Goal: Transaction & Acquisition: Subscribe to service/newsletter

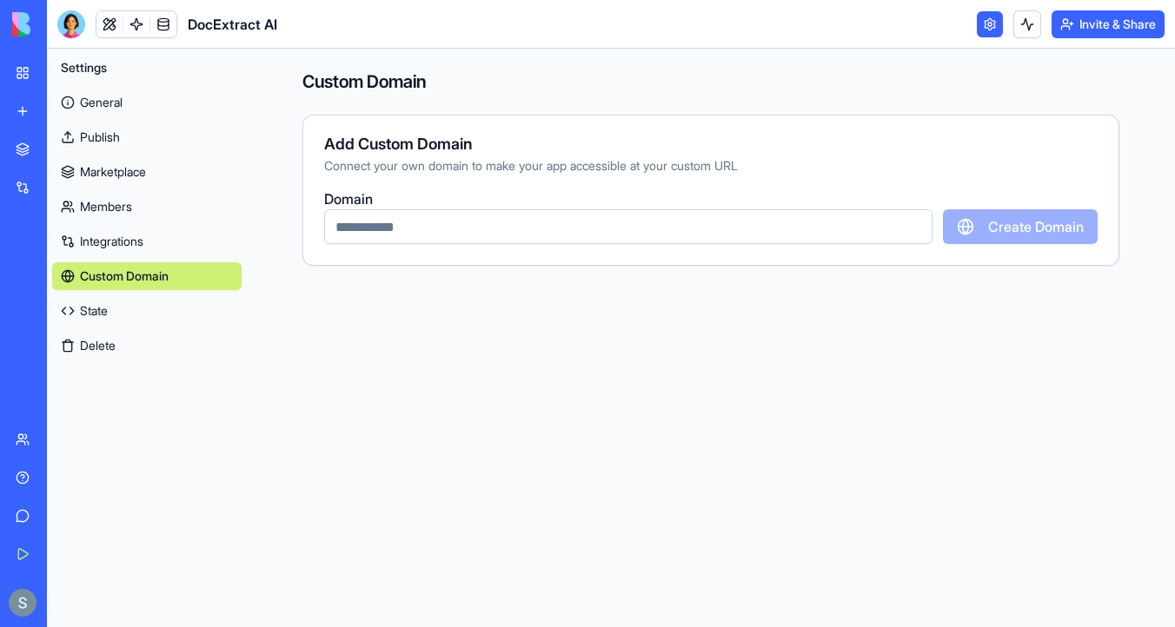
click at [16, 22] on img at bounding box center [66, 24] width 108 height 24
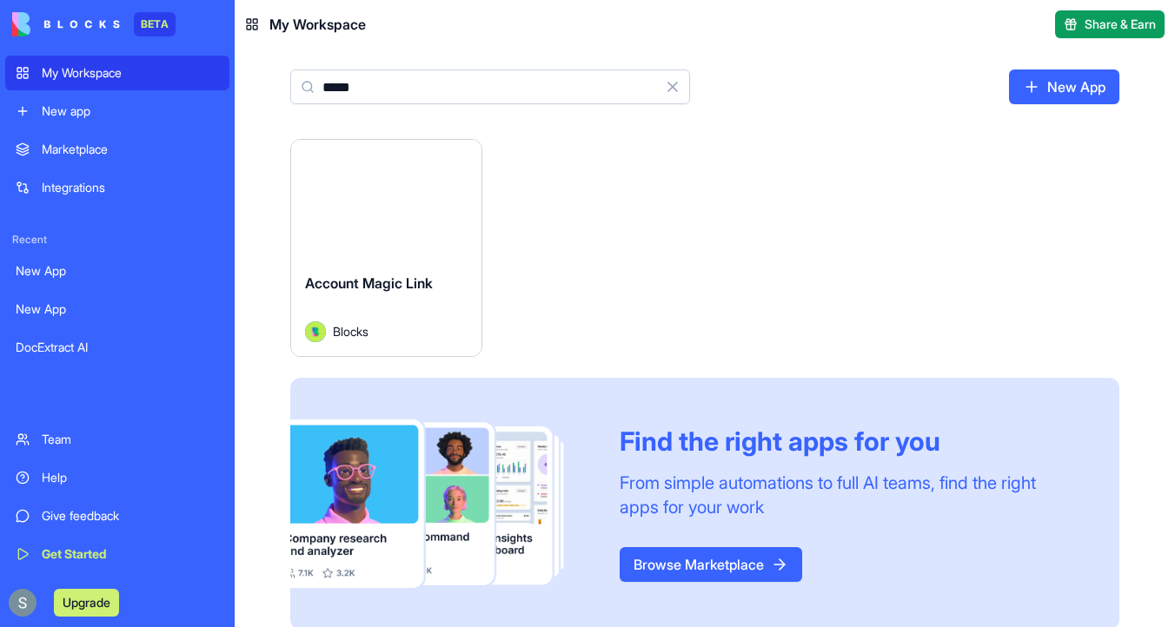
type input "*****"
click at [407, 200] on button "Launch" at bounding box center [386, 199] width 130 height 35
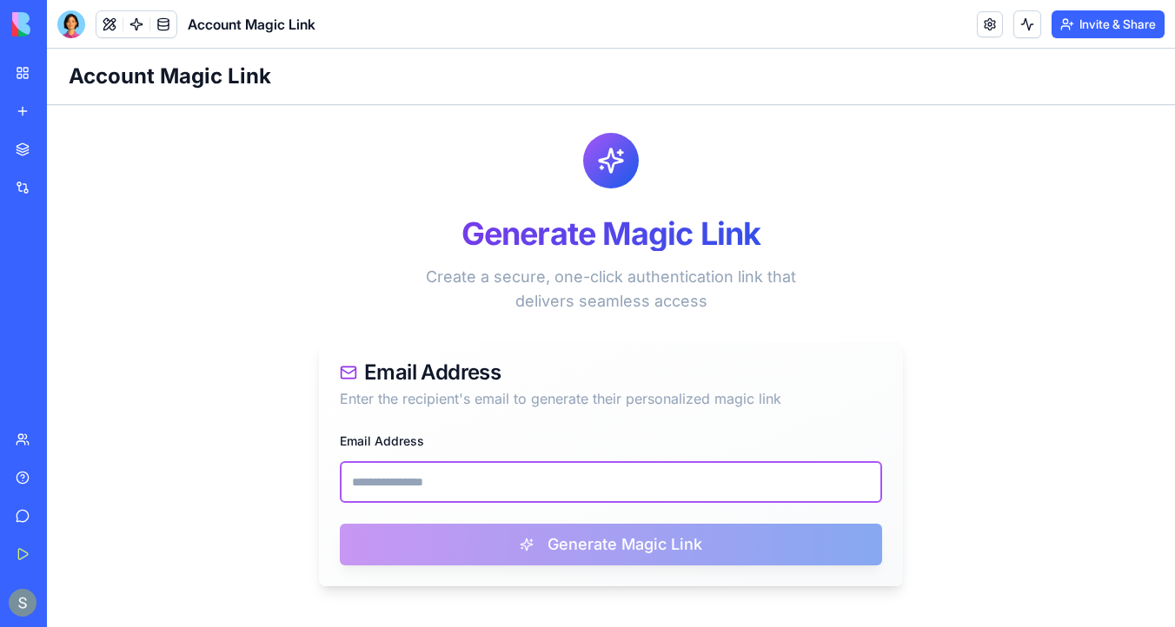
click at [436, 476] on input "Email Address" at bounding box center [611, 482] width 542 height 42
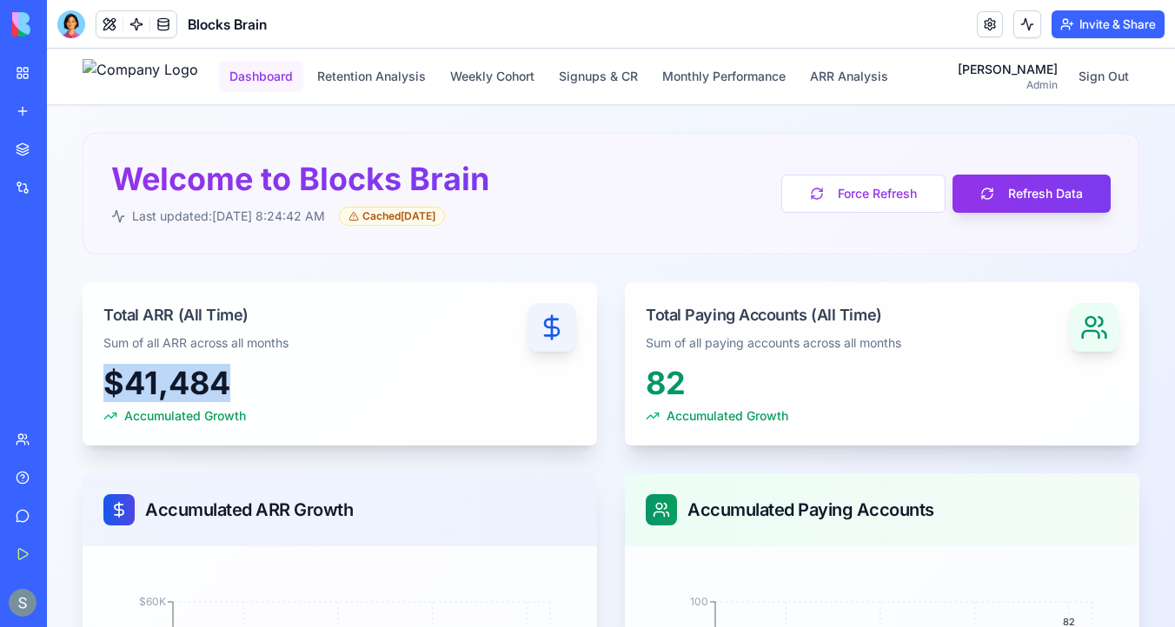
click at [303, 80] on button "Dashboard" at bounding box center [261, 76] width 84 height 31
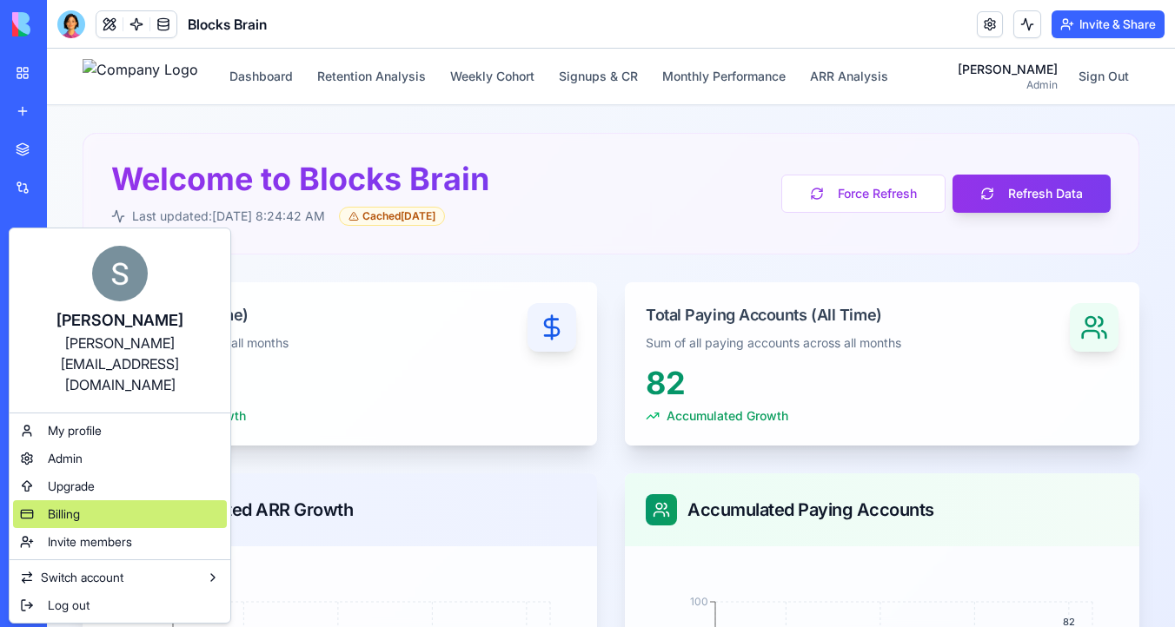
click at [109, 501] on div "Billing" at bounding box center [120, 515] width 214 height 28
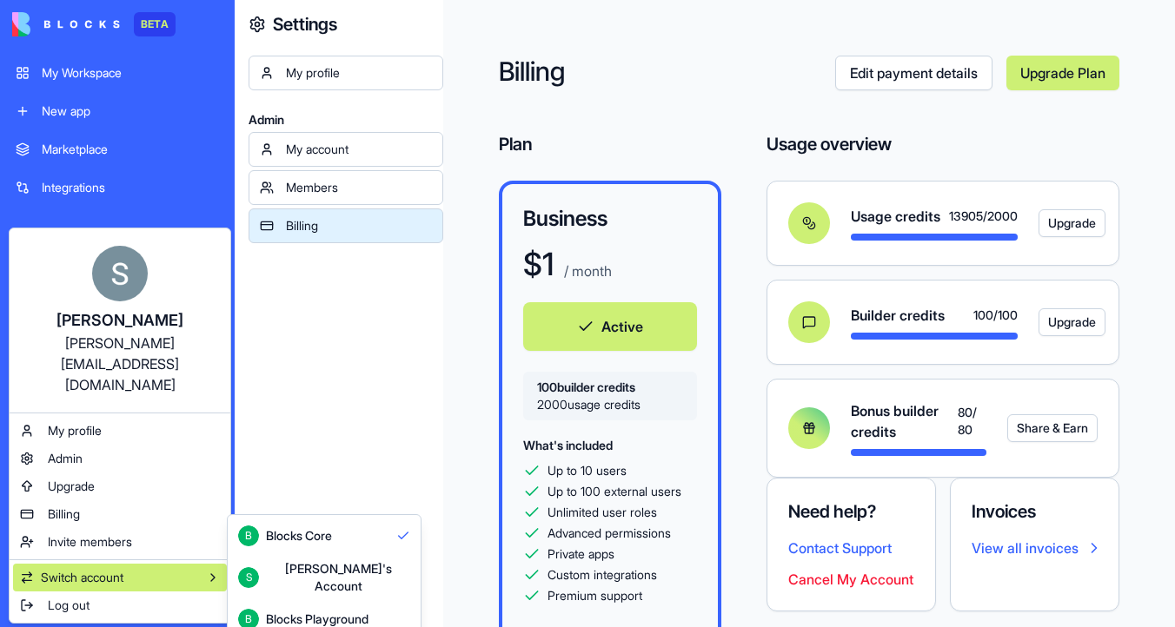
click at [279, 566] on div "[PERSON_NAME]'s Account" at bounding box center [338, 577] width 144 height 35
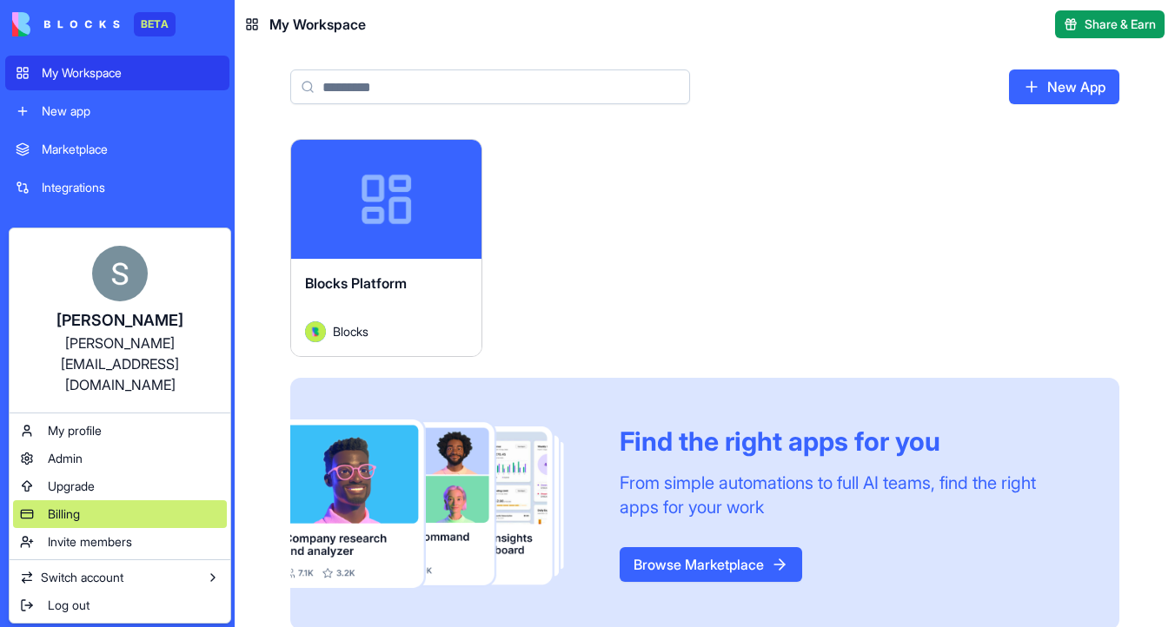
click at [104, 501] on div "Billing" at bounding box center [120, 515] width 214 height 28
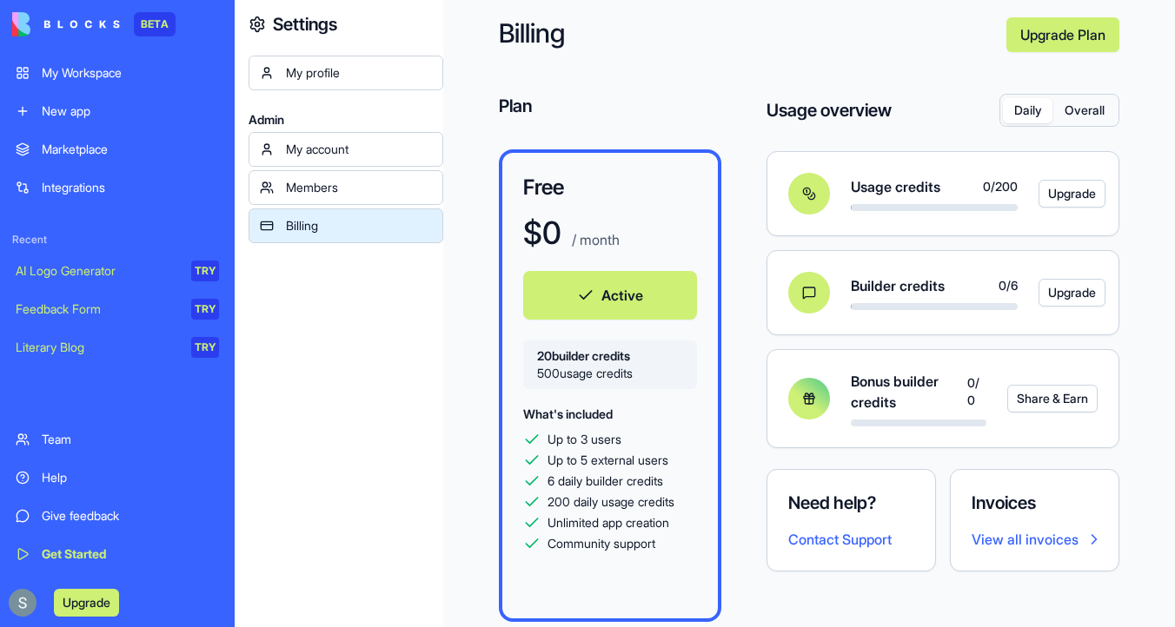
scroll to position [56, 0]
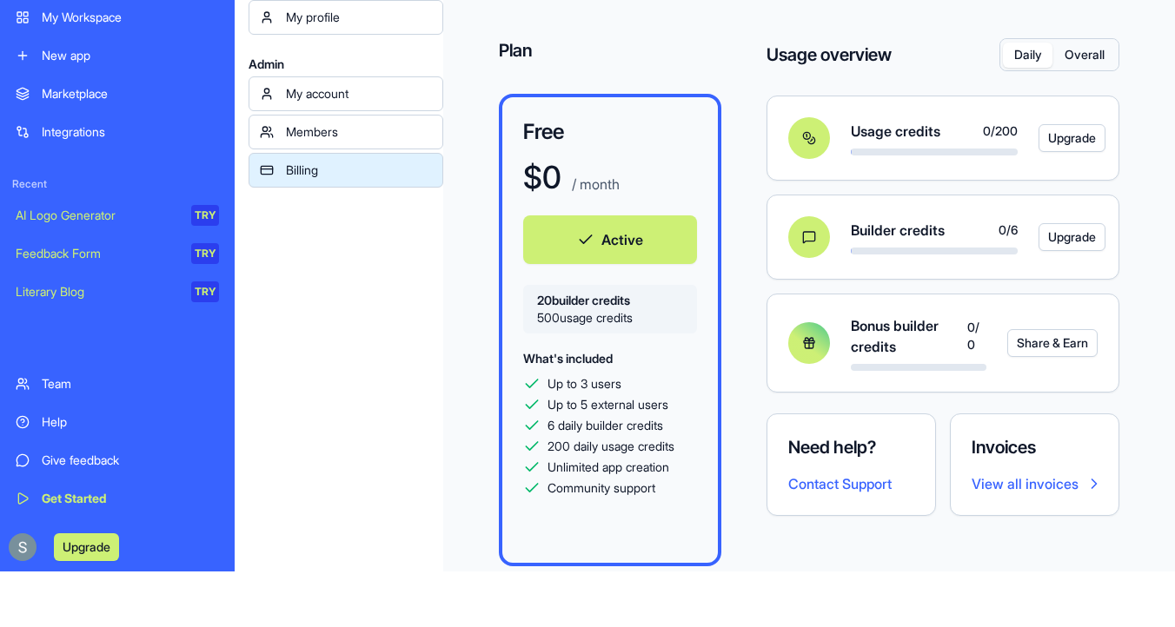
click at [602, 250] on button "Active" at bounding box center [610, 240] width 174 height 49
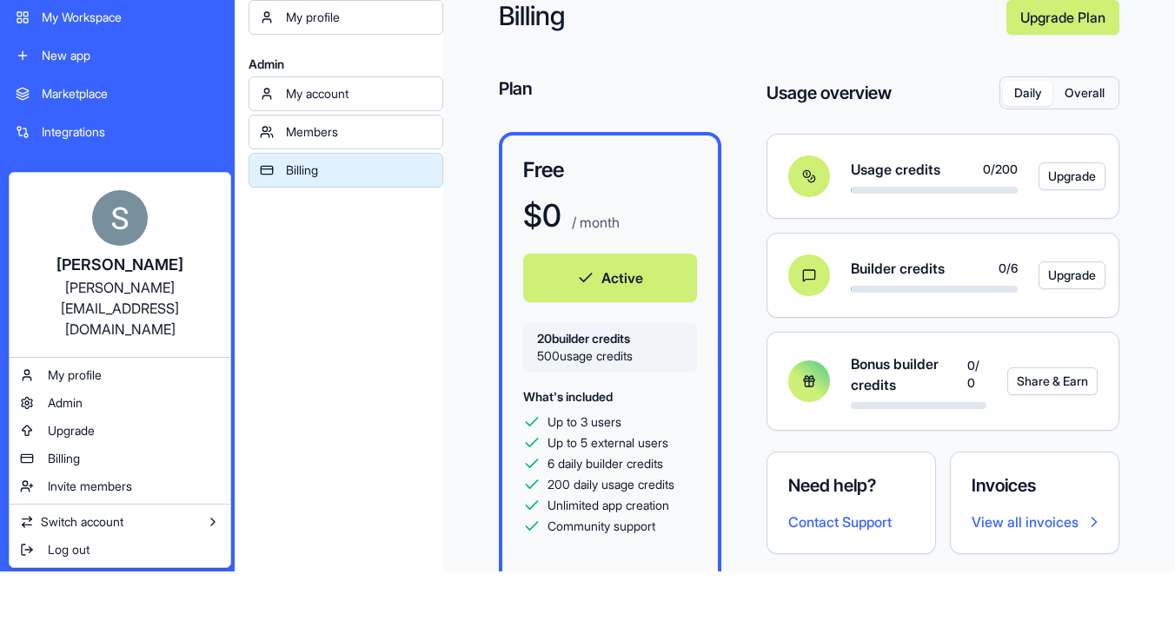
click at [80, 547] on html "BETA My Workspace New app Marketplace Integrations Recent AI Logo Generator TRY…" at bounding box center [587, 257] width 1175 height 627
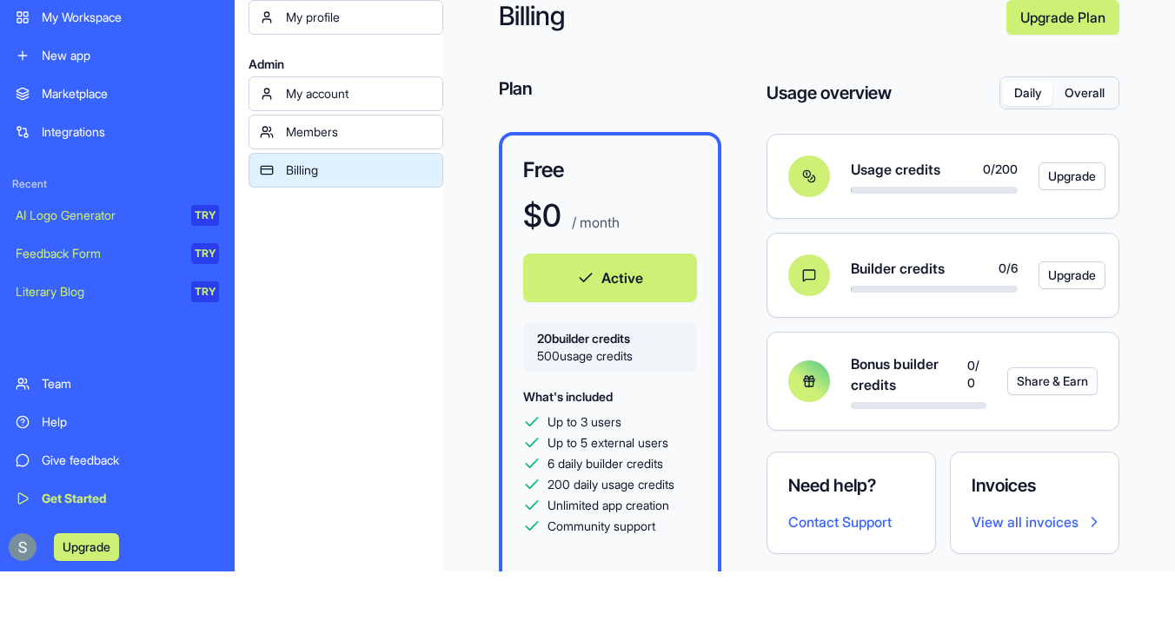
click at [80, 547] on button "Upgrade" at bounding box center [86, 548] width 65 height 28
click at [98, 553] on div "BETA My Workspace New app Marketplace Integrations Recent AI Logo Generator TRY…" at bounding box center [117, 257] width 224 height 627
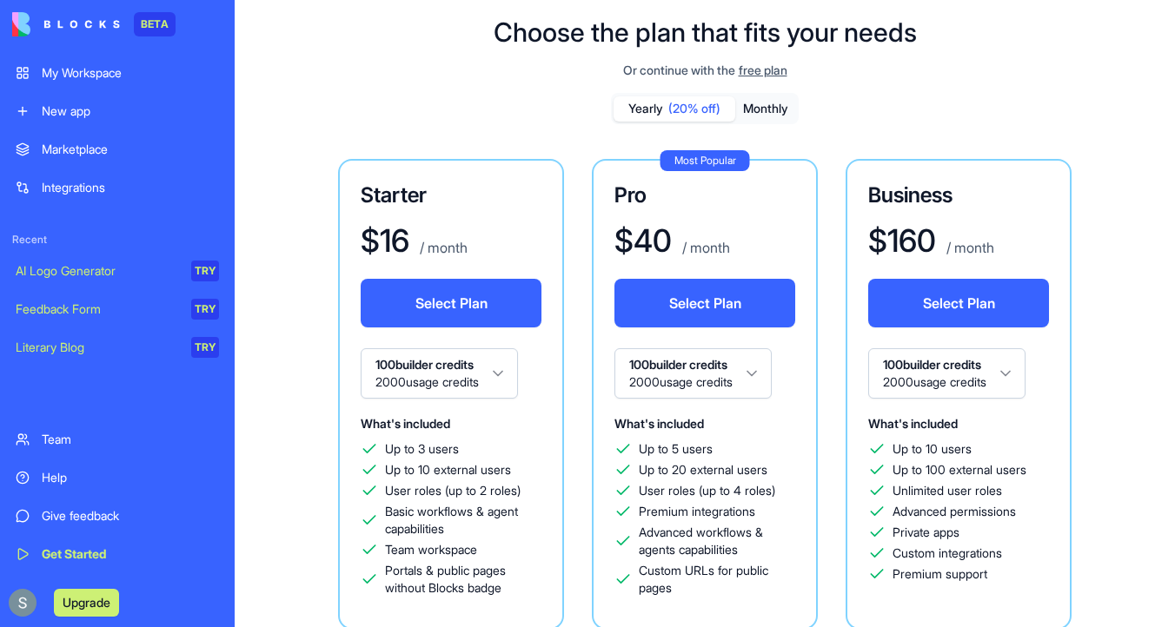
scroll to position [43, 0]
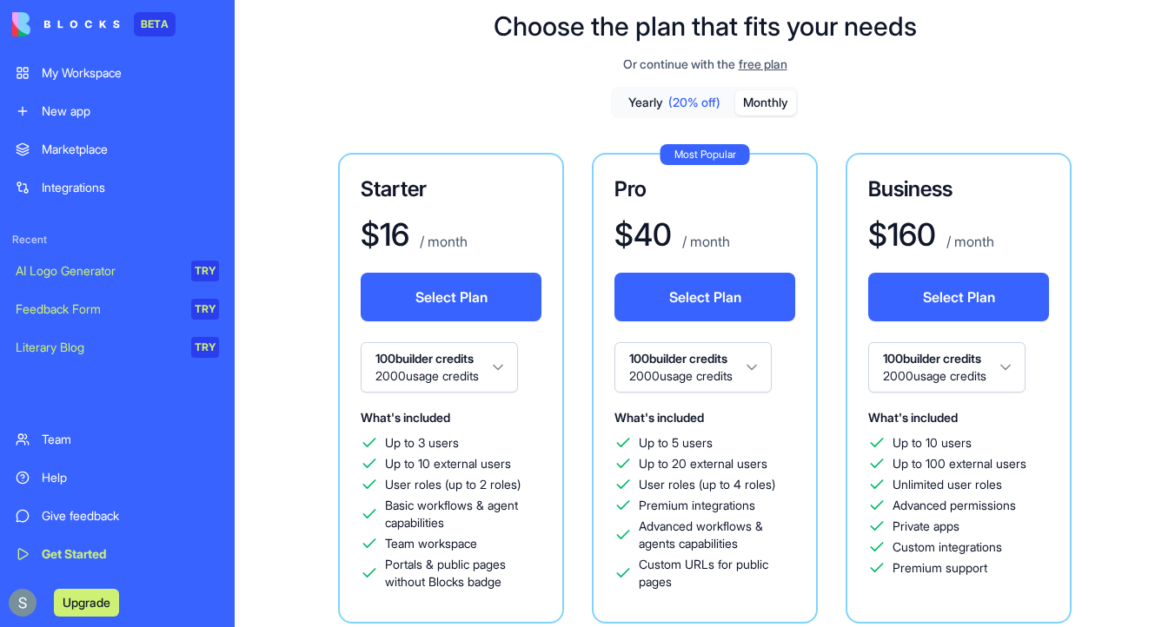
click at [772, 104] on button "Monthly" at bounding box center [765, 102] width 61 height 25
click at [701, 105] on span "(20% off)" at bounding box center [694, 102] width 52 height 17
